Goal: Find specific fact: Find contact information

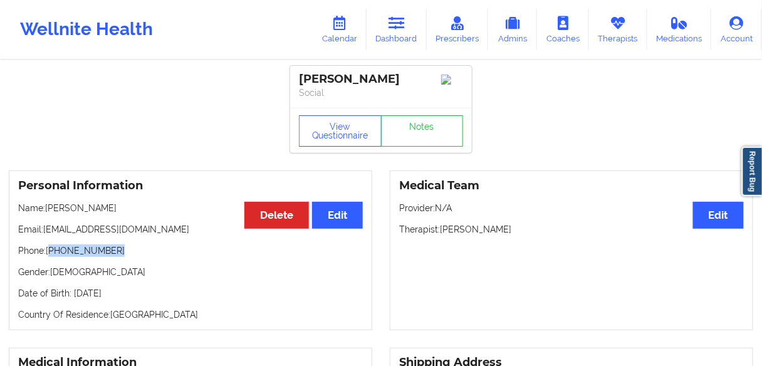
click at [129, 256] on p "Phone: [PHONE_NUMBER]" at bounding box center [190, 250] width 344 height 13
drag, startPoint x: 125, startPoint y: 251, endPoint x: 52, endPoint y: 254, distance: 72.7
click at [52, 254] on p "Phone: [PHONE_NUMBER]" at bounding box center [190, 250] width 344 height 13
copy p "[PHONE_NUMBER]"
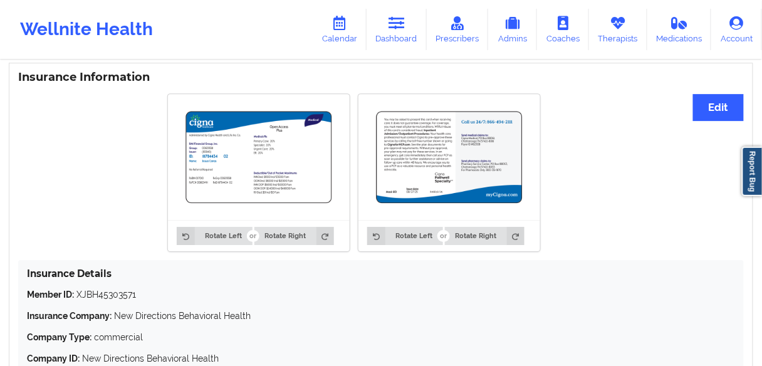
scroll to position [930, 0]
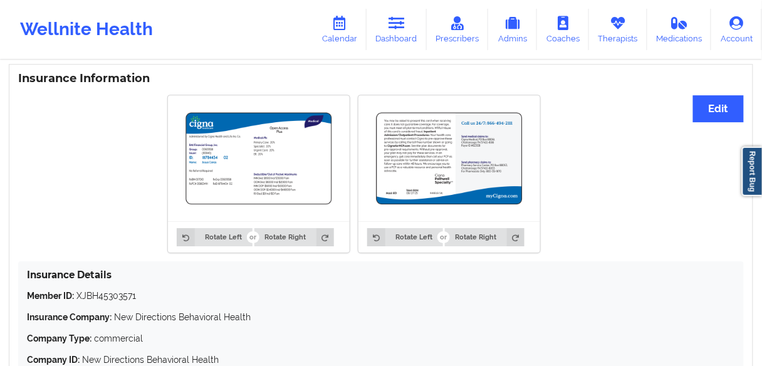
click at [252, 163] on img at bounding box center [259, 158] width 164 height 108
click at [407, 33] on link "Dashboard" at bounding box center [396, 29] width 60 height 41
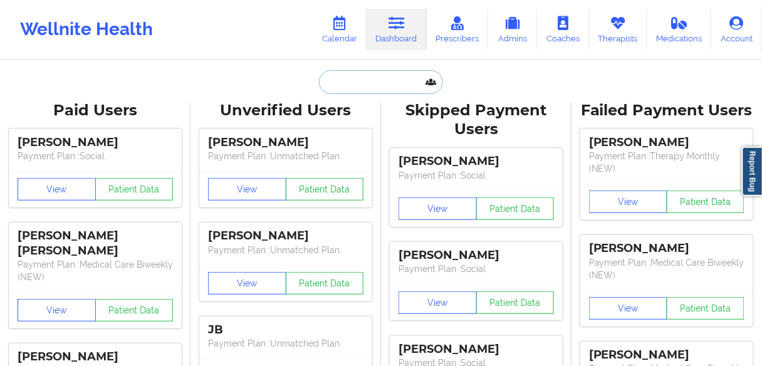
click at [358, 70] on input "text" at bounding box center [381, 82] width 124 height 24
click at [343, 78] on input "text" at bounding box center [381, 82] width 124 height 24
paste input "[PERSON_NAME]"
type input "[PERSON_NAME]"
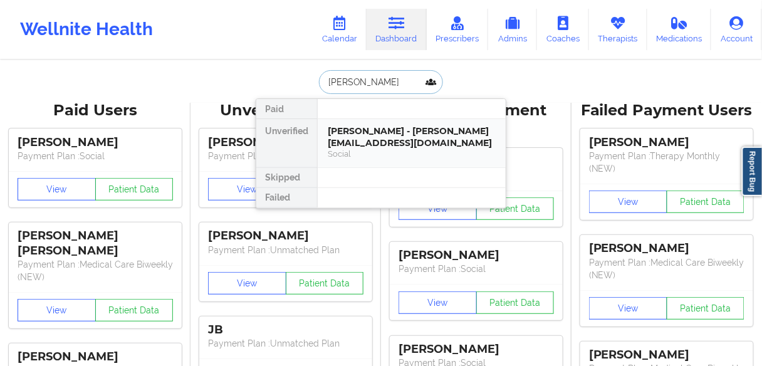
click at [351, 148] on div "Social" at bounding box center [412, 153] width 168 height 11
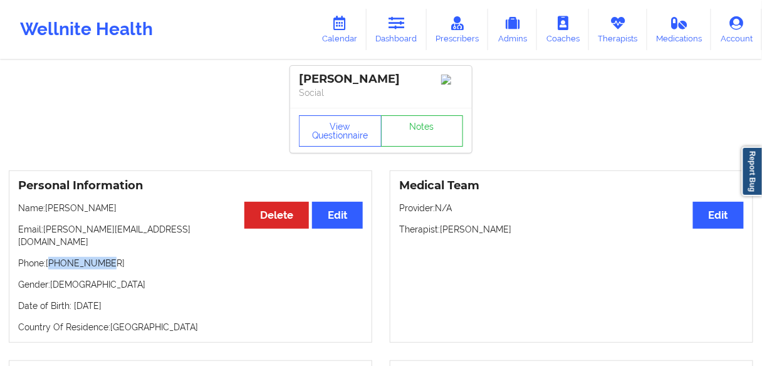
drag, startPoint x: 110, startPoint y: 252, endPoint x: 52, endPoint y: 254, distance: 57.7
click at [52, 257] on p "Phone: [PHONE_NUMBER]" at bounding box center [190, 263] width 344 height 13
copy p "18087471959"
drag, startPoint x: 405, startPoint y: 34, endPoint x: 395, endPoint y: 49, distance: 17.7
click at [405, 34] on link "Dashboard" at bounding box center [396, 29] width 60 height 41
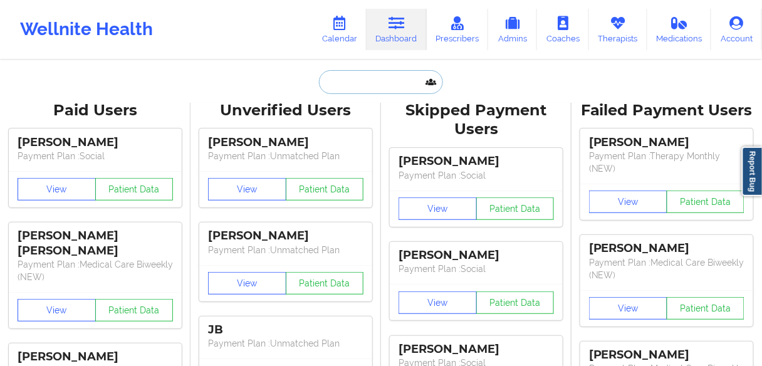
click at [385, 83] on input "text" at bounding box center [381, 82] width 124 height 24
paste input "[PERSON_NAME]"
type input "[PERSON_NAME]"
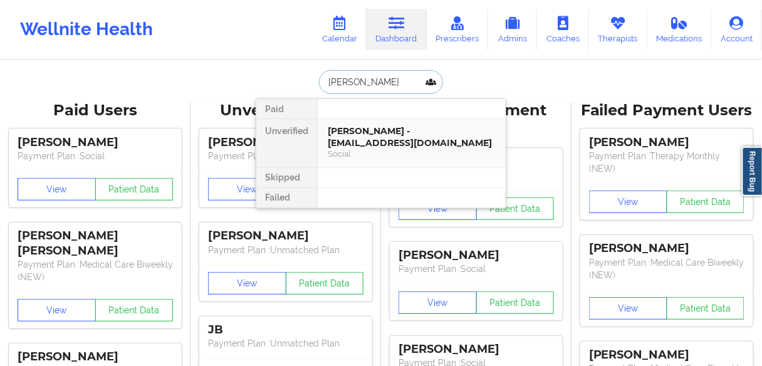
click at [345, 137] on div "[PERSON_NAME] - [EMAIL_ADDRESS][DOMAIN_NAME]" at bounding box center [412, 136] width 168 height 23
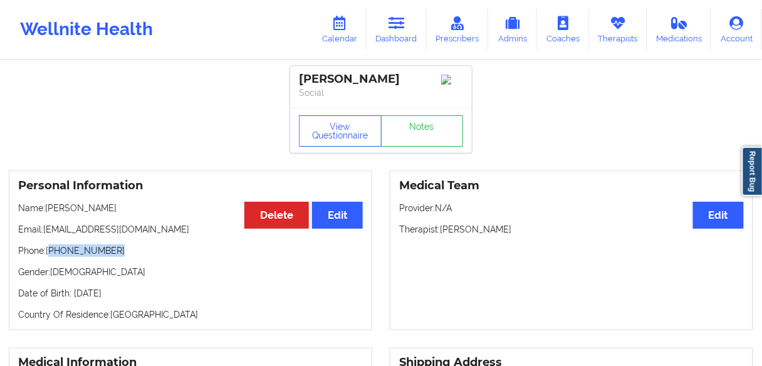
drag, startPoint x: 119, startPoint y: 252, endPoint x: 51, endPoint y: 252, distance: 68.3
click at [51, 252] on p "Phone: [PHONE_NUMBER]" at bounding box center [190, 250] width 344 height 13
copy p "[PHONE_NUMBER]"
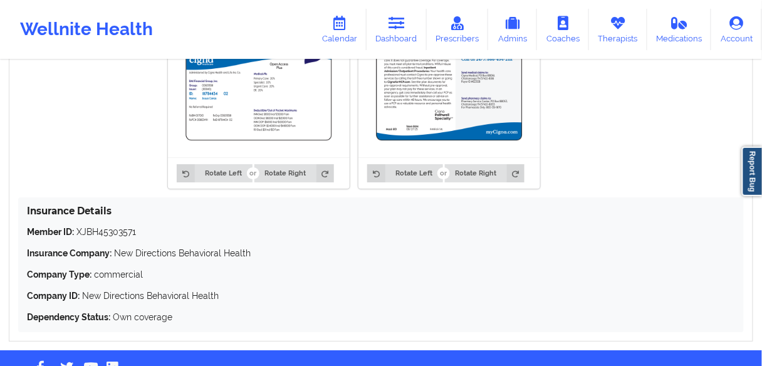
scroll to position [980, 0]
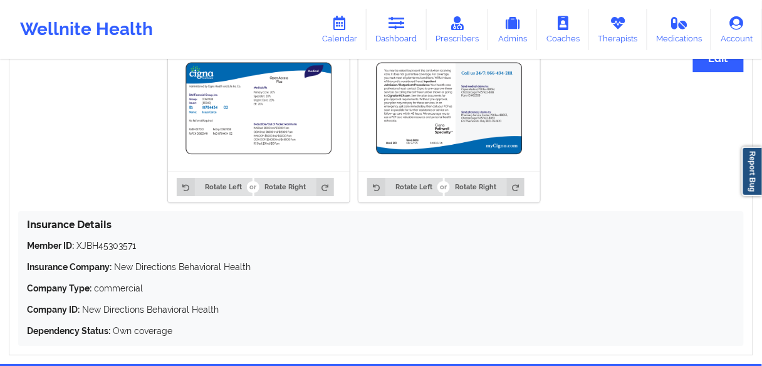
click at [251, 122] on img at bounding box center [259, 108] width 164 height 108
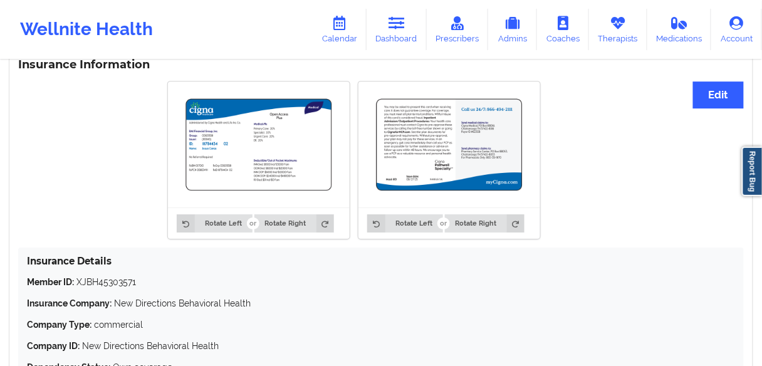
scroll to position [880, 0]
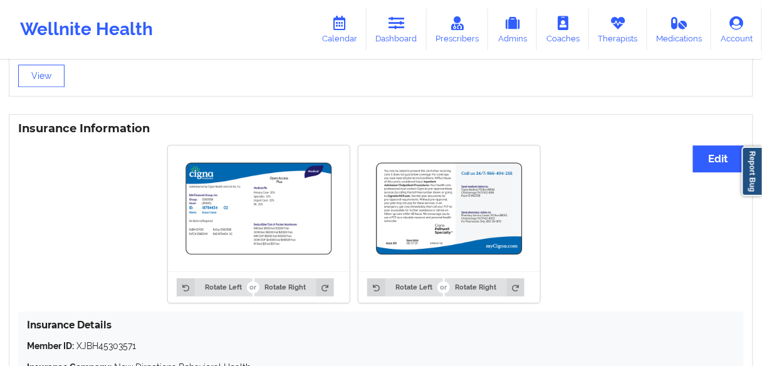
click at [258, 213] on img at bounding box center [259, 208] width 164 height 108
click at [707, 152] on button "Edit" at bounding box center [718, 158] width 51 height 27
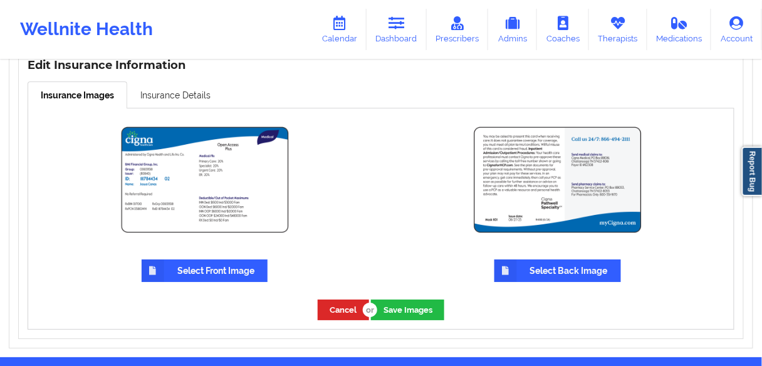
scroll to position [980, 0]
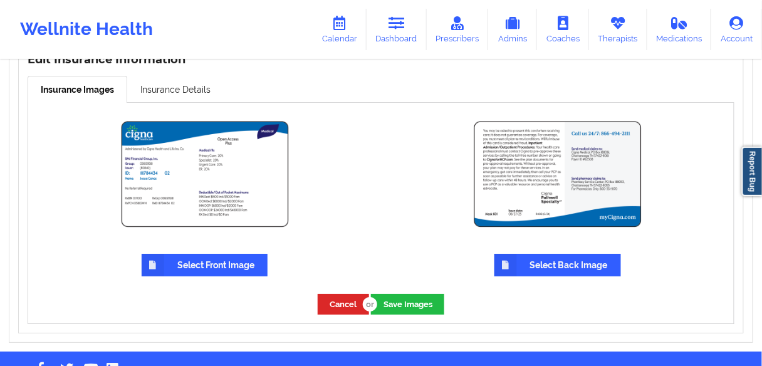
click at [202, 170] on img at bounding box center [205, 173] width 188 height 125
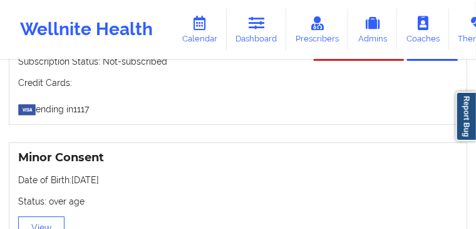
scroll to position [1110, 0]
click at [227, 26] on link "Dashboard" at bounding box center [257, 29] width 60 height 41
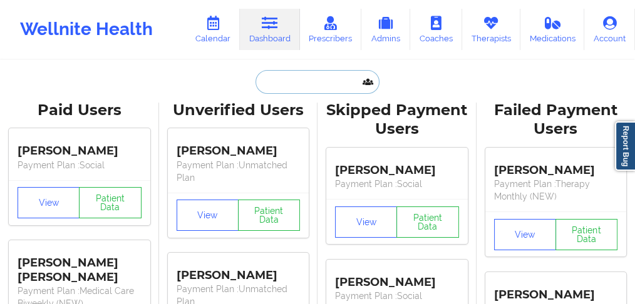
click at [286, 81] on input "text" at bounding box center [318, 82] width 124 height 24
paste input "[PERSON_NAME]"
type input "[PERSON_NAME]"
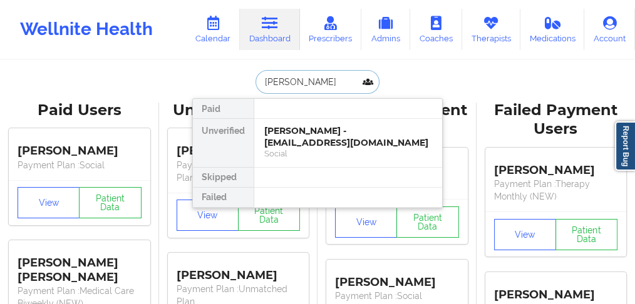
click at [290, 141] on div "[PERSON_NAME] - [EMAIL_ADDRESS][DOMAIN_NAME]" at bounding box center [348, 136] width 168 height 23
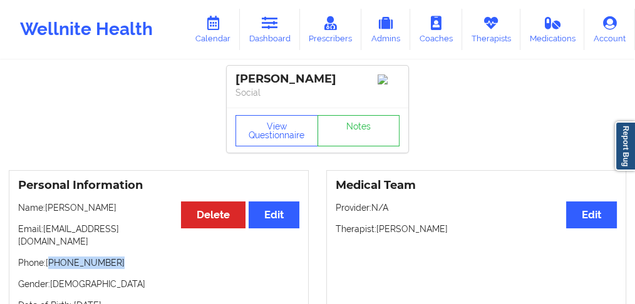
drag, startPoint x: 118, startPoint y: 254, endPoint x: 51, endPoint y: 253, distance: 67.0
click at [51, 257] on p "Phone: [PHONE_NUMBER]" at bounding box center [158, 263] width 281 height 13
copy p "[PHONE_NUMBER]"
click at [264, 33] on link "Dashboard" at bounding box center [270, 29] width 60 height 41
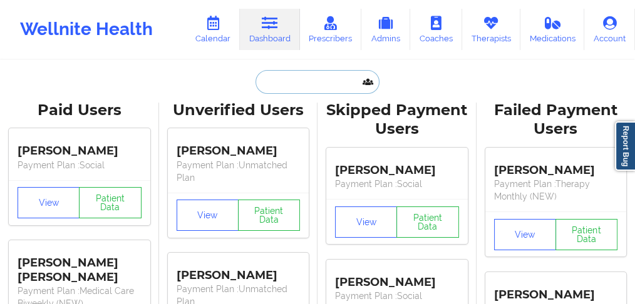
click at [278, 75] on input "text" at bounding box center [318, 82] width 124 height 24
paste input "[PERSON_NAME]"
type input "[PERSON_NAME]"
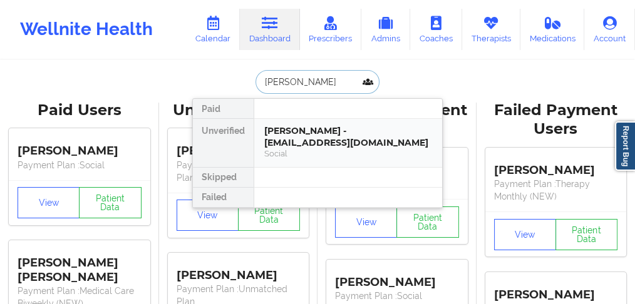
click at [289, 140] on div "[PERSON_NAME] - [EMAIL_ADDRESS][DOMAIN_NAME]" at bounding box center [348, 136] width 168 height 23
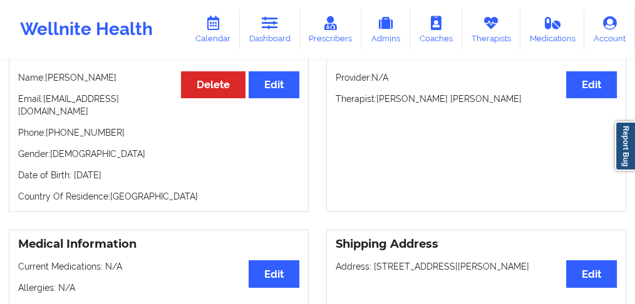
scroll to position [125, 0]
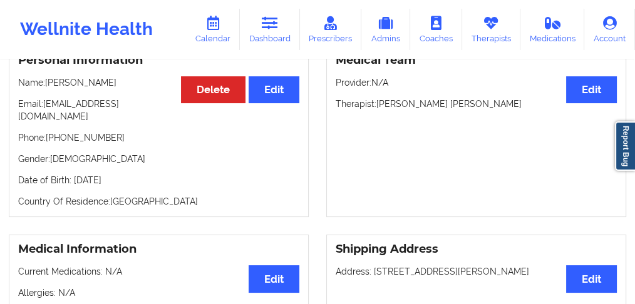
click at [90, 132] on p "Phone: [PHONE_NUMBER]" at bounding box center [158, 138] width 281 height 13
copy p "17184130044"
click at [271, 36] on link "Dashboard" at bounding box center [270, 29] width 60 height 41
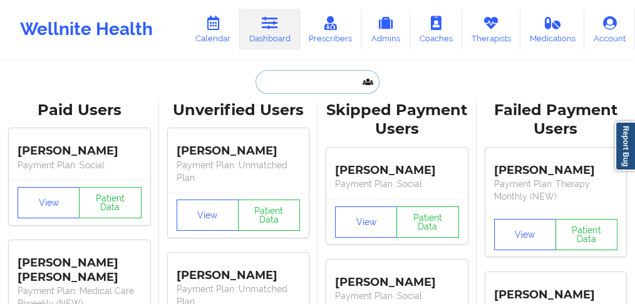
click at [284, 85] on input "text" at bounding box center [318, 82] width 124 height 24
paste input "penso"
type input "penso"
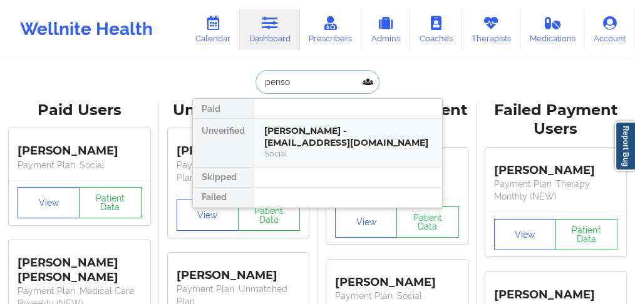
click at [290, 148] on div "Social" at bounding box center [348, 153] width 168 height 11
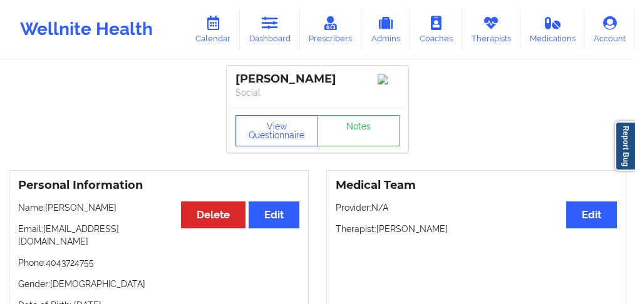
click at [82, 257] on p "Phone: [PHONE_NUMBER]" at bounding box center [158, 263] width 281 height 13
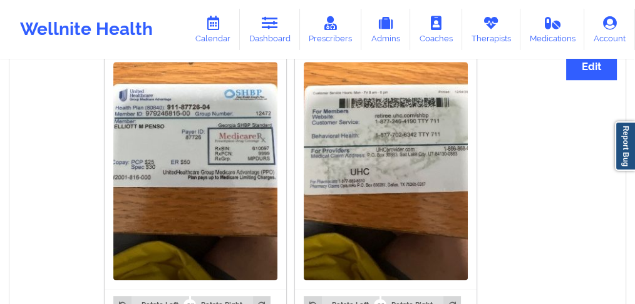
scroll to position [866, 0]
